Goal: Use online tool/utility: Utilize a website feature to perform a specific function

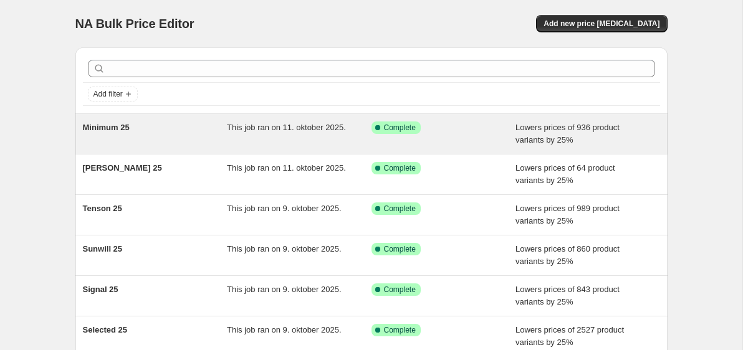
click at [196, 133] on div "Minimum 25" at bounding box center [155, 134] width 145 height 25
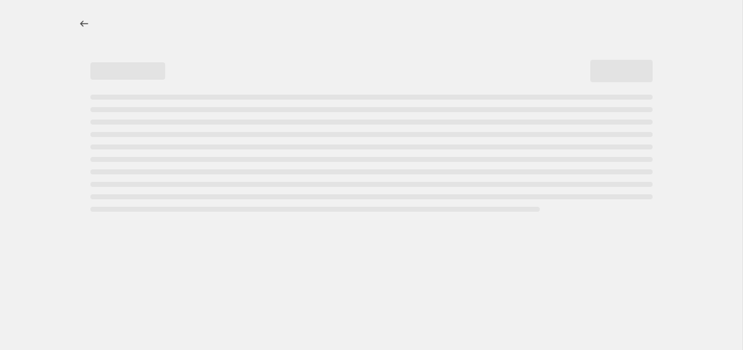
select select "percentage"
select select "no_change"
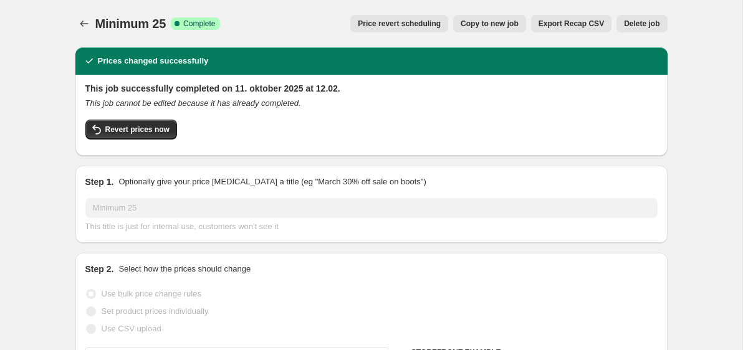
select select "vendor"
click at [499, 29] on button "Copy to new job" at bounding box center [489, 23] width 73 height 17
select select "percentage"
select select "no_change"
select select "vendor"
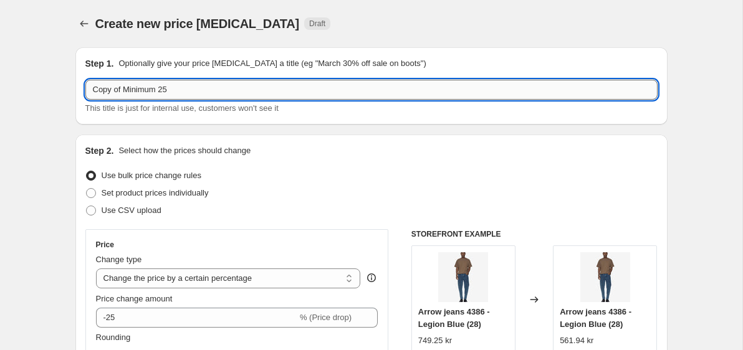
drag, startPoint x: 160, startPoint y: 91, endPoint x: 86, endPoint y: 92, distance: 74.2
click at [86, 92] on input "Copy of Minimum 25" at bounding box center [371, 90] width 572 height 20
type input "Clarks 25"
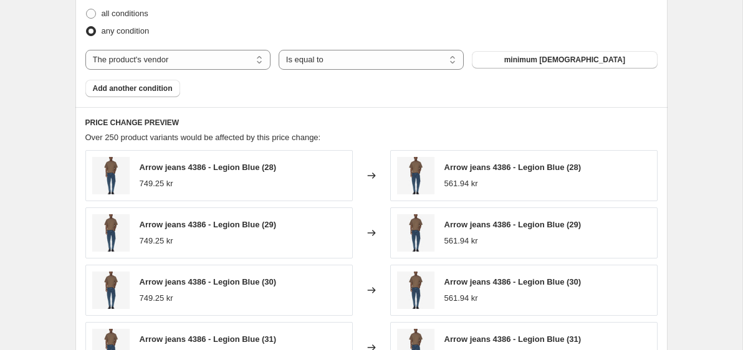
scroll to position [723, 0]
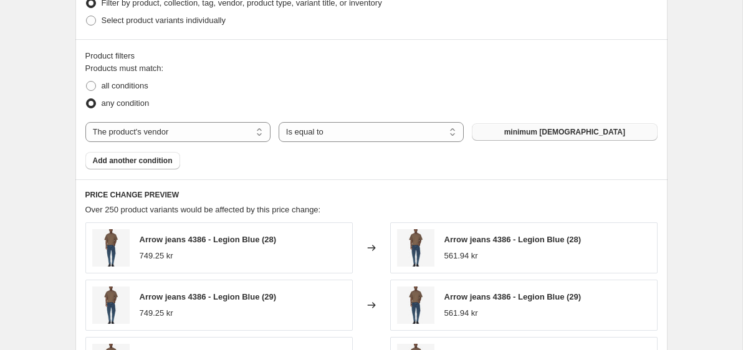
click at [527, 136] on button "minimum [DEMOGRAPHIC_DATA]" at bounding box center [564, 131] width 185 height 17
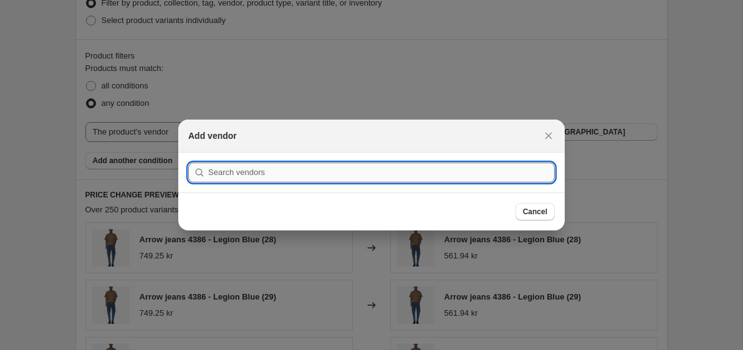
click at [410, 175] on input ":r3v:" at bounding box center [381, 173] width 347 height 20
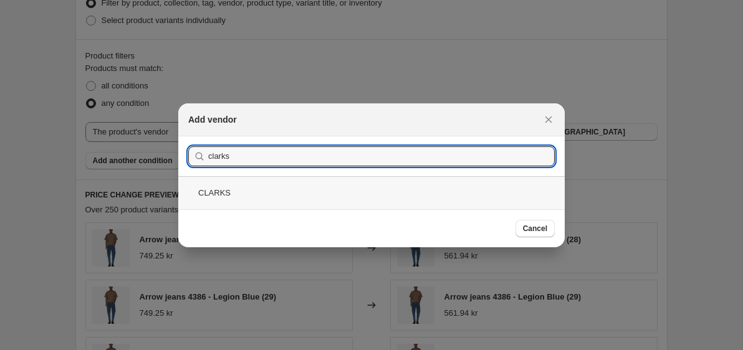
type input "clarks"
click at [277, 188] on div "CLARKS" at bounding box center [371, 192] width 387 height 33
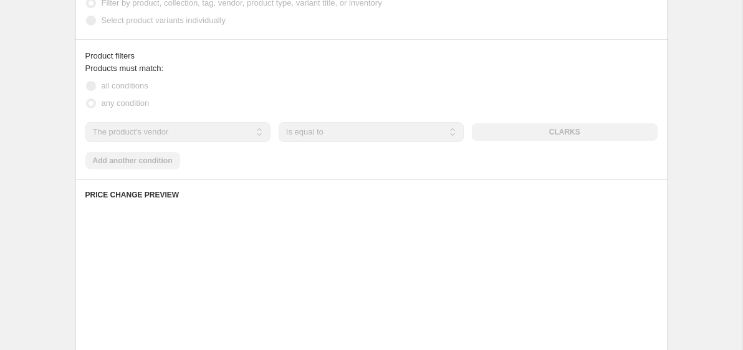
click at [695, 129] on div "Create new price [MEDICAL_DATA]. This page is ready Create new price [MEDICAL_D…" at bounding box center [371, 5] width 743 height 1456
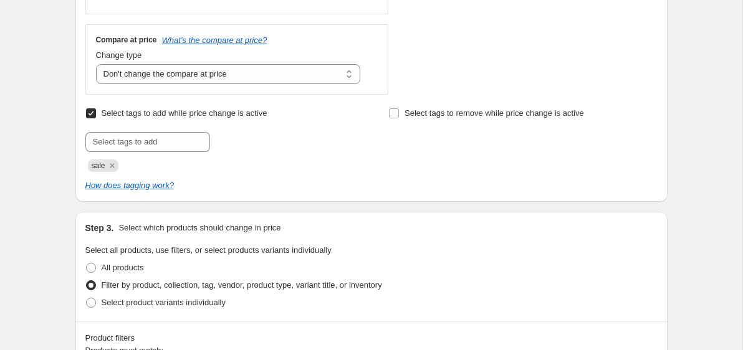
scroll to position [1106, 0]
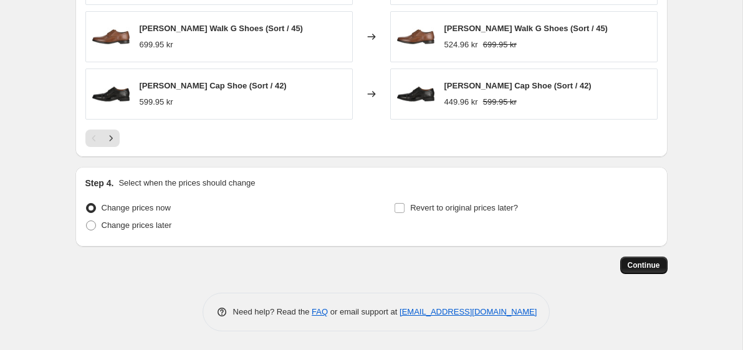
click at [633, 269] on span "Continue" at bounding box center [644, 266] width 32 height 10
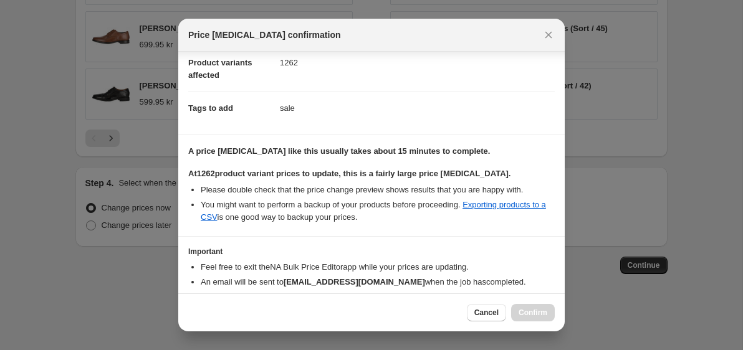
scroll to position [200, 0]
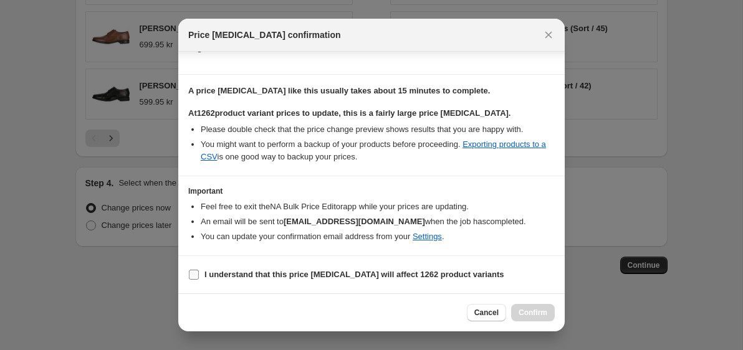
click at [418, 271] on b "I understand that this price [MEDICAL_DATA] will affect 1262 product variants" at bounding box center [355, 274] width 300 height 9
click at [199, 271] on input "I understand that this price [MEDICAL_DATA] will affect 1262 product variants" at bounding box center [194, 275] width 10 height 10
checkbox input "true"
click at [534, 310] on span "Confirm" at bounding box center [533, 313] width 29 height 10
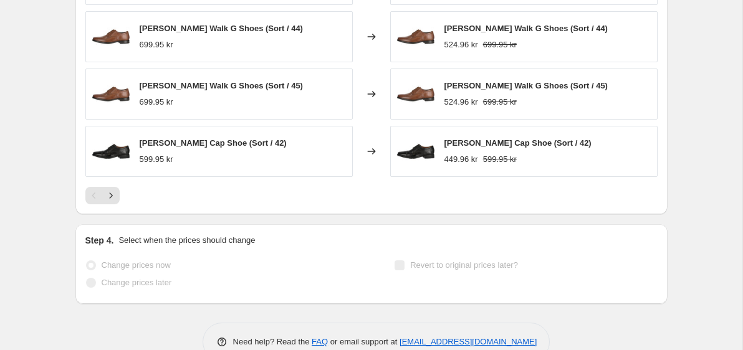
scroll to position [1138, 0]
